Goal: Information Seeking & Learning: Learn about a topic

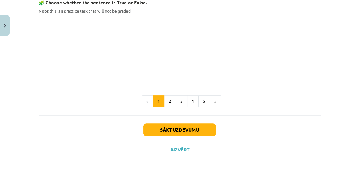
scroll to position [415, 0]
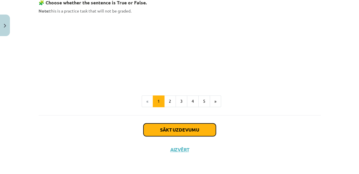
click at [171, 131] on button "Sākt uzdevumu" at bounding box center [179, 130] width 72 height 13
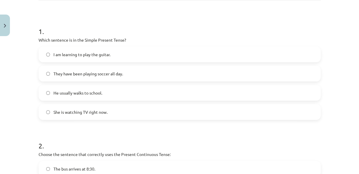
scroll to position [99, 0]
click at [95, 100] on label "He usually walks to school." at bounding box center [179, 92] width 281 height 15
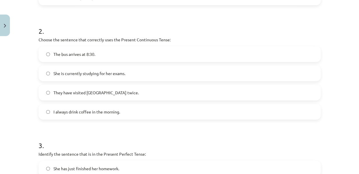
scroll to position [214, 0]
click at [76, 77] on span "She is currently studying for her exams." at bounding box center [89, 74] width 72 height 6
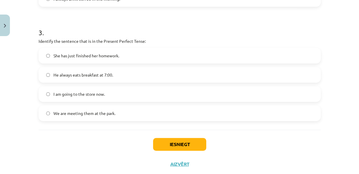
scroll to position [321, 0]
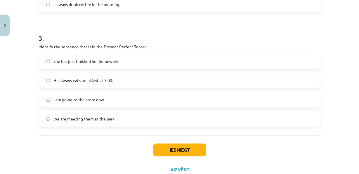
click at [89, 88] on label "He always eats breakfast at 7:00." at bounding box center [179, 80] width 281 height 15
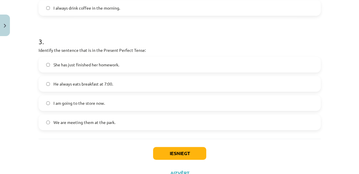
scroll to position [319, 0]
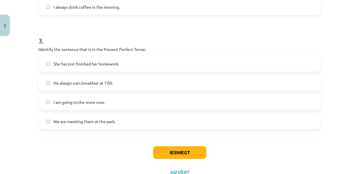
click at [55, 71] on label "She has just finished her homework." at bounding box center [179, 64] width 281 height 15
click at [174, 159] on button "Iesniegt" at bounding box center [179, 152] width 53 height 13
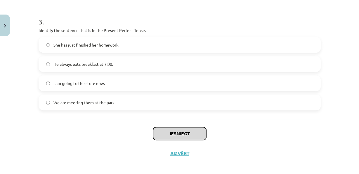
scroll to position [360, 0]
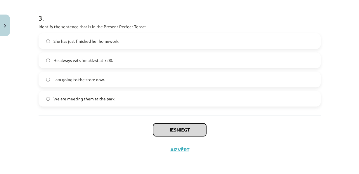
click at [182, 128] on button "Iesniegt" at bounding box center [179, 130] width 53 height 13
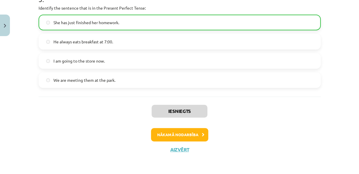
scroll to position [380, 0]
click at [186, 132] on button "Nākamā nodarbība" at bounding box center [179, 134] width 57 height 13
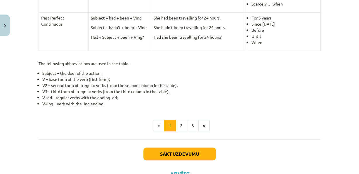
scroll to position [296, 0]
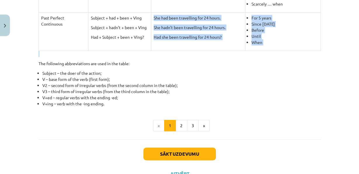
drag, startPoint x: 131, startPoint y: 72, endPoint x: 145, endPoint y: 60, distance: 17.8
click at [145, 51] on td "Subject + had + been + Ving Subject + hadn’t + been + Ving Had + Subject + been…" at bounding box center [119, 31] width 63 height 39
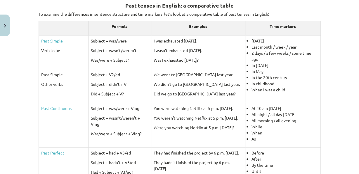
scroll to position [110, 0]
click at [49, 43] on link "Past Simple" at bounding box center [52, 40] width 22 height 5
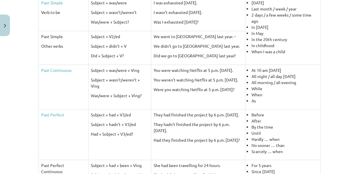
scroll to position [148, 0]
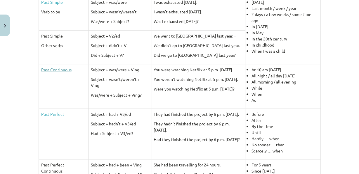
click at [59, 72] on link "Past Continuous" at bounding box center [56, 69] width 30 height 5
click at [45, 118] on p "Past Perfect" at bounding box center [63, 114] width 45 height 6
click at [46, 117] on link "Past Perfect" at bounding box center [52, 114] width 23 height 5
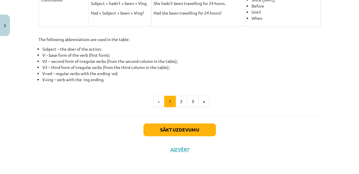
scroll to position [342, 0]
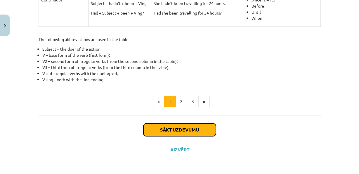
click at [175, 129] on button "Sākt uzdevumu" at bounding box center [179, 130] width 72 height 13
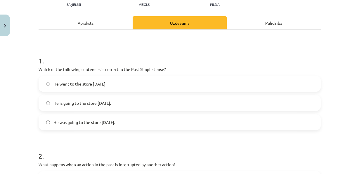
scroll to position [72, 0]
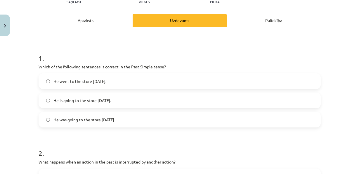
click at [91, 85] on span "He went to the store [DATE]." at bounding box center [79, 81] width 53 height 6
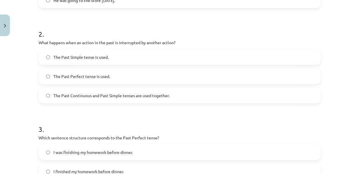
scroll to position [202, 0]
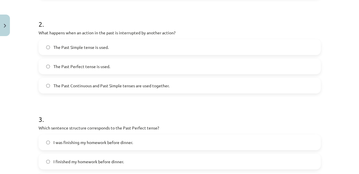
click at [111, 89] on span "The Past Continuous and Past Simple tenses are used together." at bounding box center [111, 86] width 116 height 6
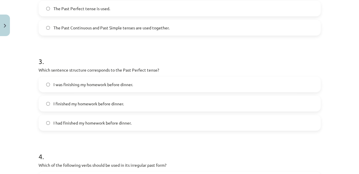
scroll to position [270, 0]
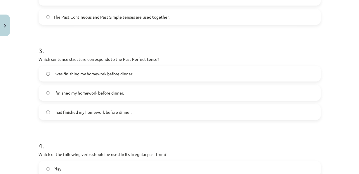
click at [76, 96] on span "I finished my homework before dinner." at bounding box center [88, 93] width 70 height 6
click at [69, 116] on span "I had finished my homework before dinner." at bounding box center [92, 112] width 78 height 6
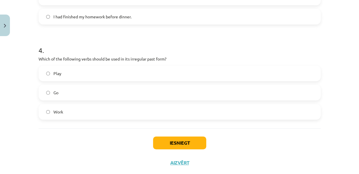
scroll to position [376, 0]
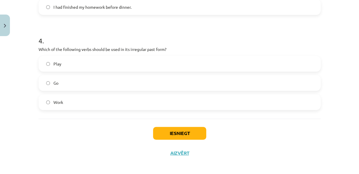
click at [76, 90] on label "Go" at bounding box center [179, 83] width 281 height 15
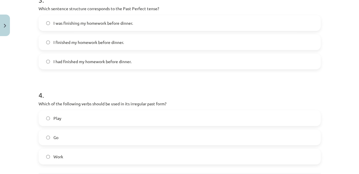
scroll to position [401, 0]
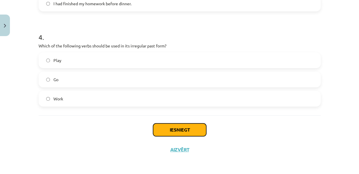
click at [173, 129] on button "Iesniegt" at bounding box center [179, 130] width 53 height 13
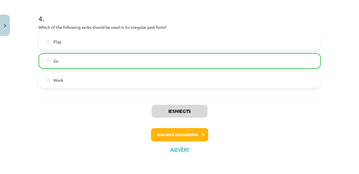
scroll to position [420, 0]
click at [167, 134] on button "Nākamā nodarbība" at bounding box center [179, 134] width 57 height 13
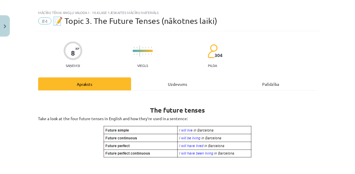
scroll to position [0, 0]
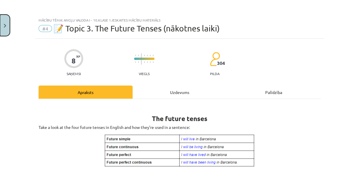
click at [3, 27] on button "Close" at bounding box center [5, 26] width 10 height 22
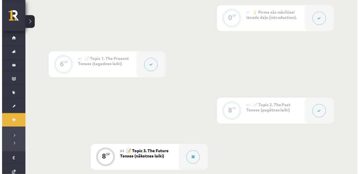
scroll to position [159, 0]
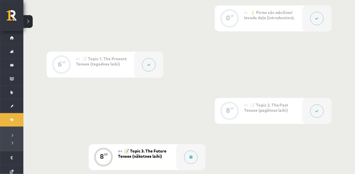
click at [151, 71] on button at bounding box center [148, 64] width 13 height 13
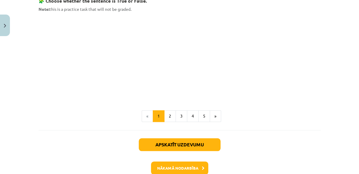
scroll to position [452, 0]
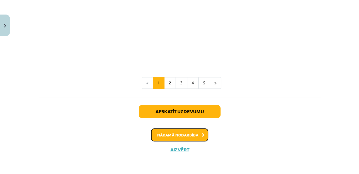
click at [166, 135] on button "Nākamā nodarbība" at bounding box center [179, 135] width 57 height 13
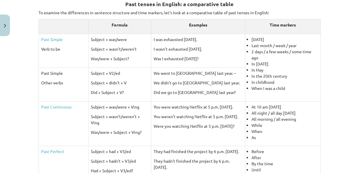
scroll to position [81, 0]
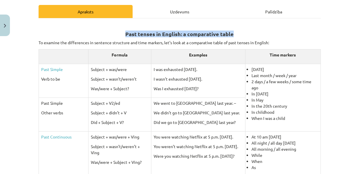
drag, startPoint x: 245, startPoint y: 39, endPoint x: 110, endPoint y: 36, distance: 135.7
click at [110, 36] on h2 "Past tenses in English: a comparative table" at bounding box center [180, 31] width 282 height 14
copy strong "Past tenses in English: a comparative table"
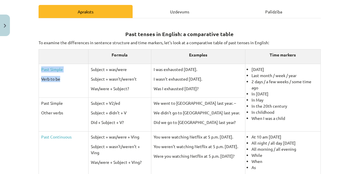
drag, startPoint x: 62, startPoint y: 89, endPoint x: 38, endPoint y: 72, distance: 29.4
click at [39, 72] on td "Past Simple Verb to be" at bounding box center [64, 81] width 50 height 34
copy td "Past Simple Verb to be"
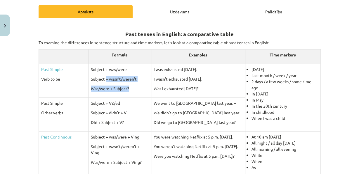
drag, startPoint x: 127, startPoint y: 100, endPoint x: 103, endPoint y: 84, distance: 29.4
click at [103, 84] on td "Subject + was/were Subject + wasn’t/weren’t Was/were + Subject?" at bounding box center [119, 81] width 63 height 34
click at [96, 73] on p "Subject + was/were" at bounding box center [120, 70] width 58 height 6
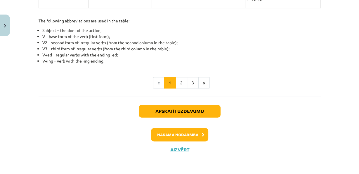
scroll to position [362, 0]
click at [168, 134] on button "Nākamā nodarbība" at bounding box center [179, 134] width 57 height 13
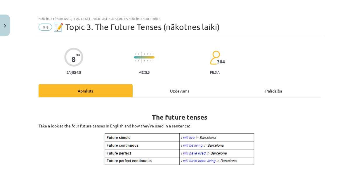
scroll to position [0, 0]
